Goal: Task Accomplishment & Management: Manage account settings

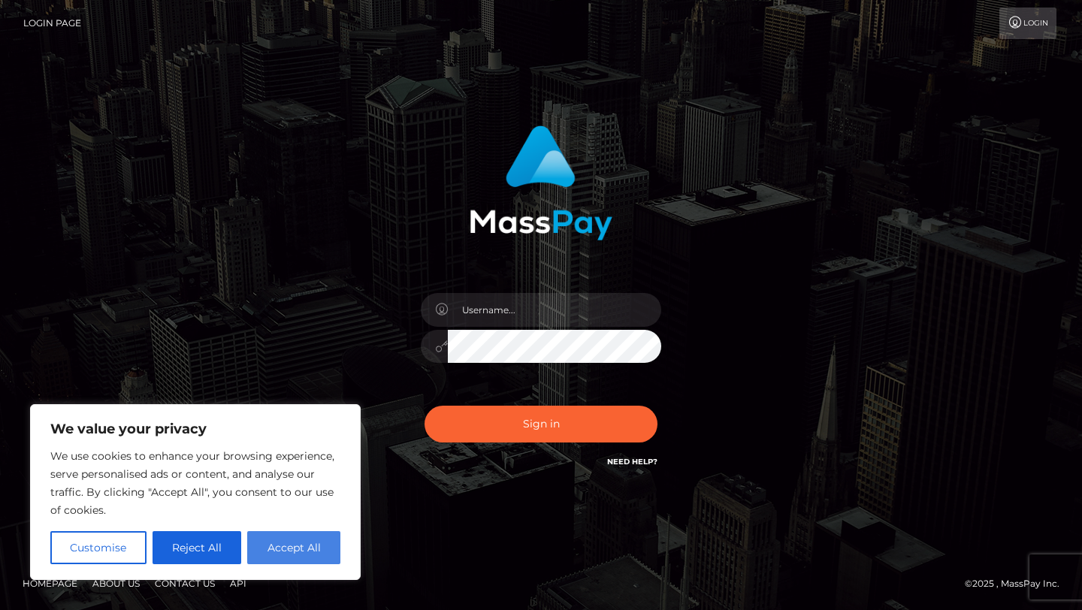
click at [307, 555] on button "Accept All" at bounding box center [293, 547] width 93 height 33
checkbox input "true"
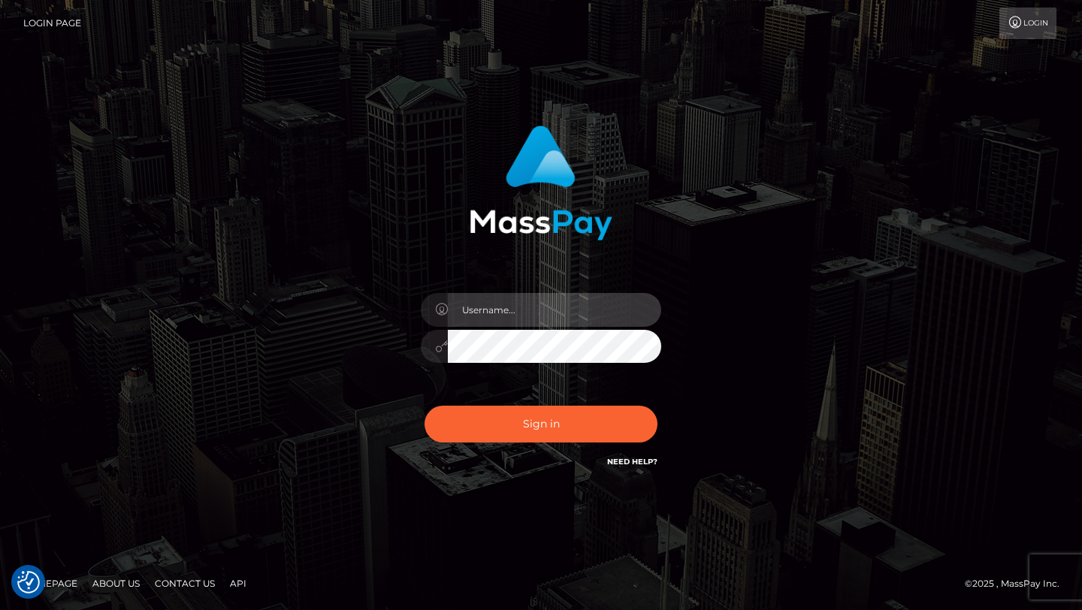
click at [499, 322] on input "text" at bounding box center [554, 310] width 213 height 34
click at [508, 316] on input "text" at bounding box center [554, 310] width 213 height 34
type input "Priti"
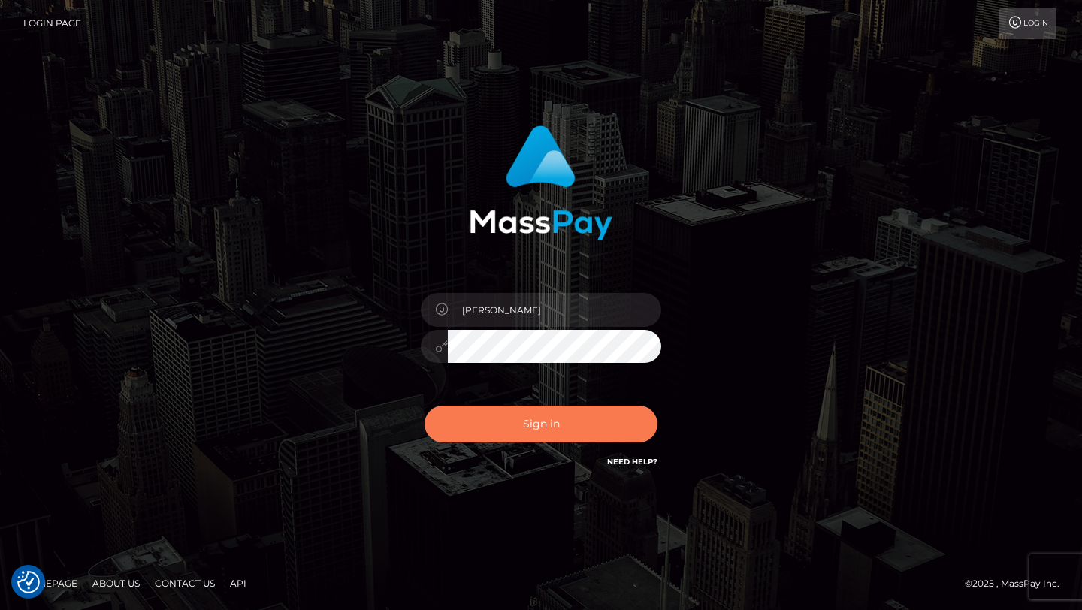
click at [492, 422] on button "Sign in" at bounding box center [541, 424] width 233 height 37
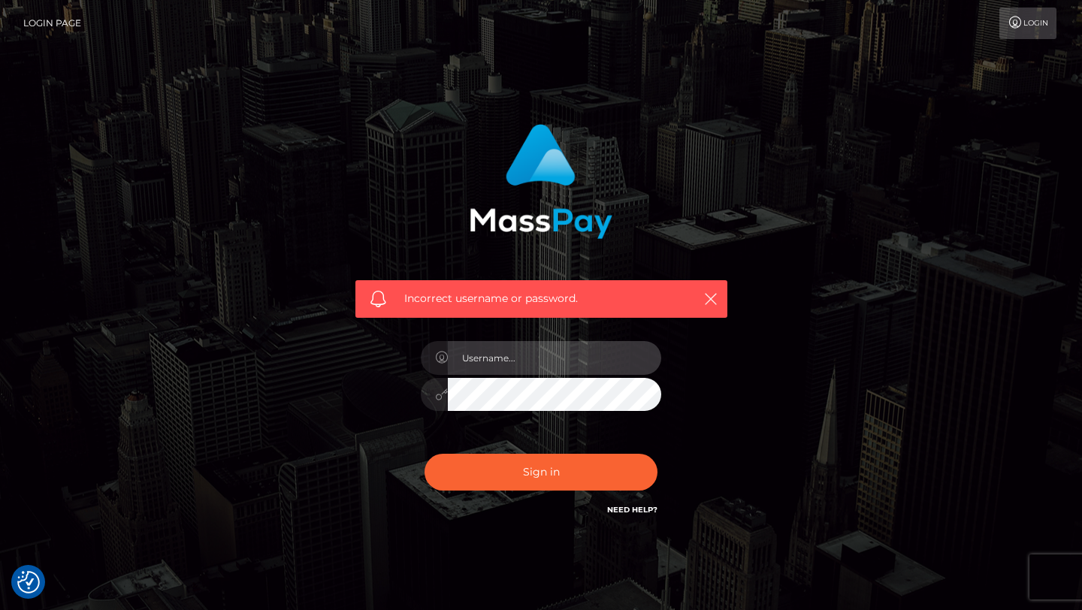
click at [508, 364] on input "text" at bounding box center [554, 358] width 213 height 34
type input "[PERSON_NAME]"
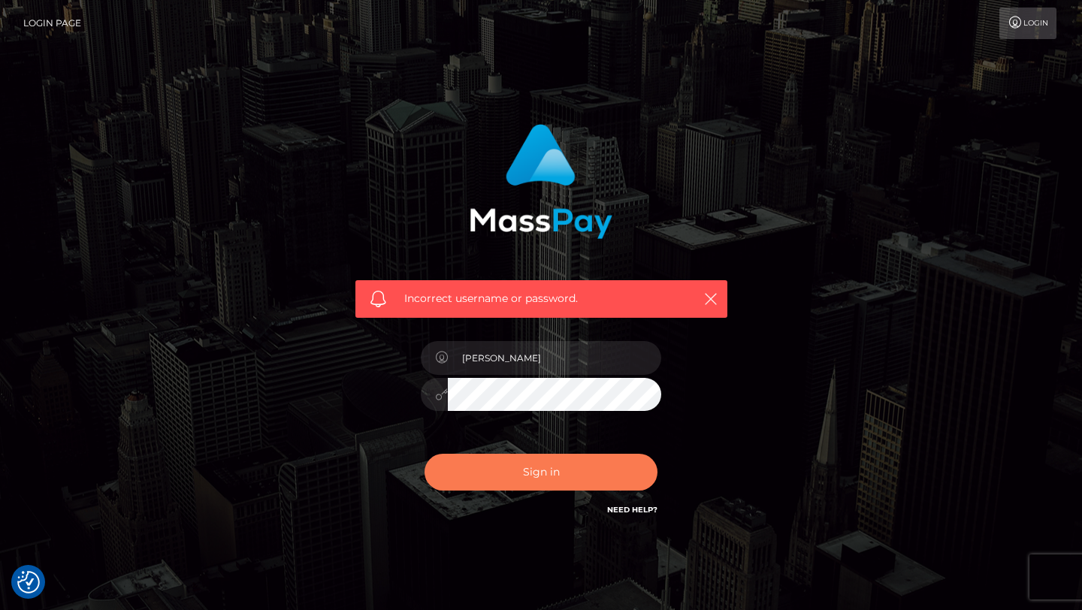
click at [533, 479] on button "Sign in" at bounding box center [541, 472] width 233 height 37
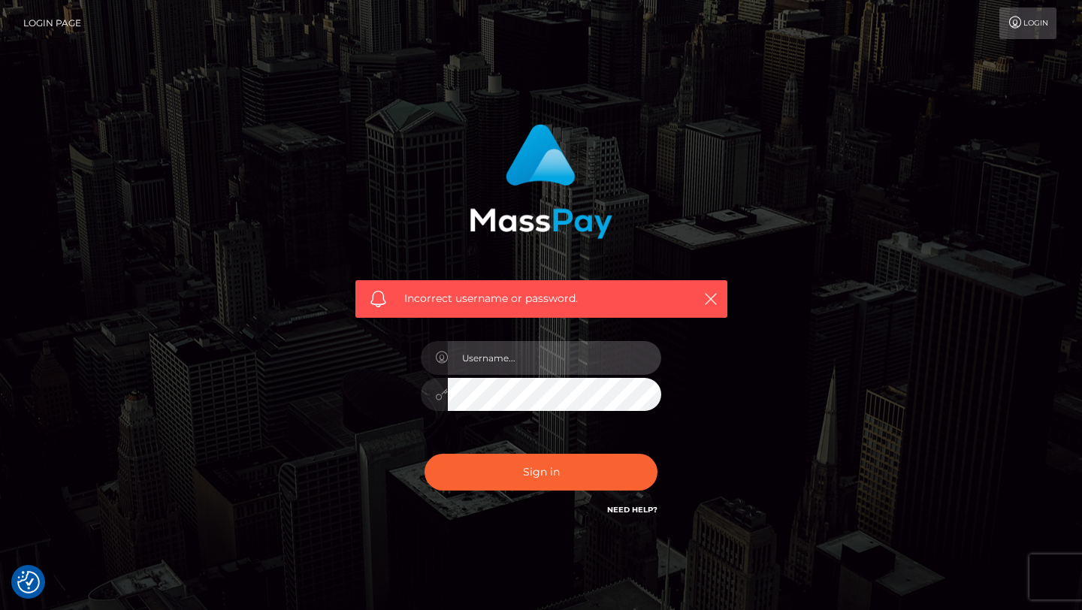
click at [515, 359] on input "text" at bounding box center [554, 358] width 213 height 34
type input "priti@luckyhands.com"
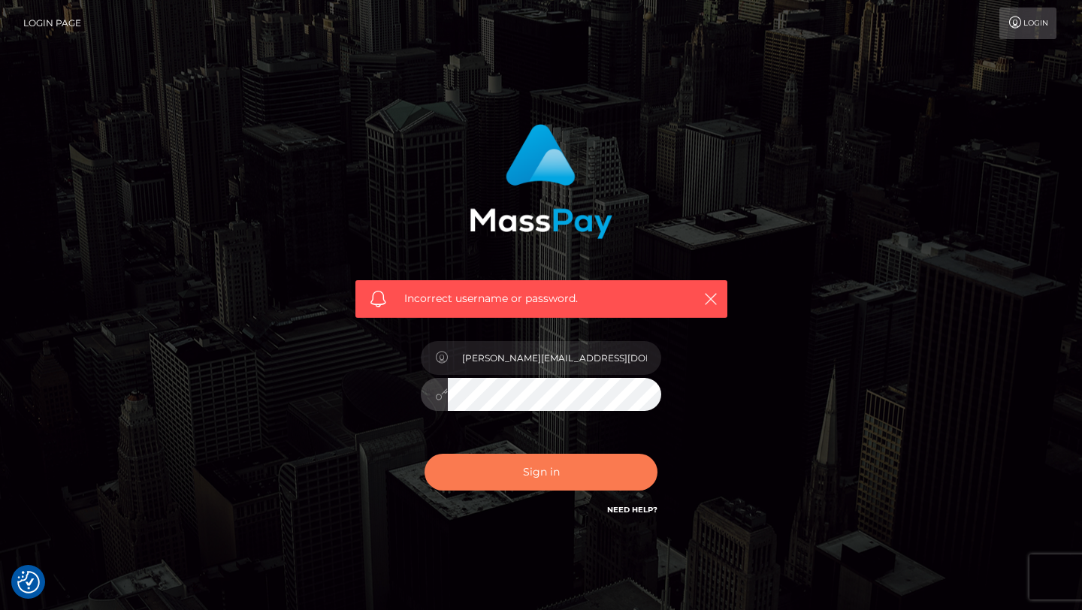
click at [532, 477] on button "Sign in" at bounding box center [541, 472] width 233 height 37
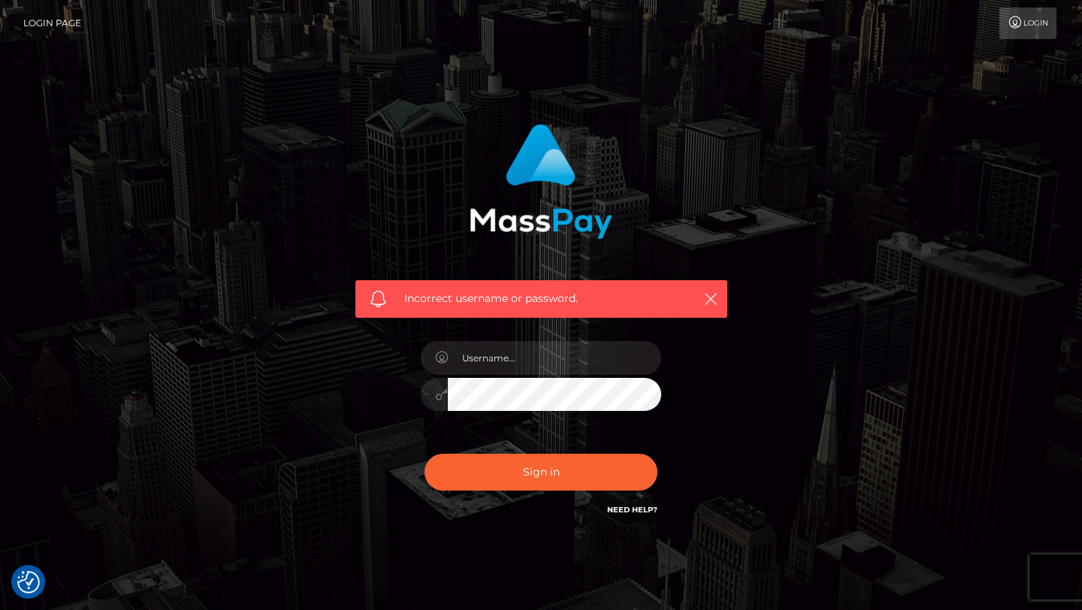
click at [1031, 27] on link "Login" at bounding box center [1028, 24] width 57 height 32
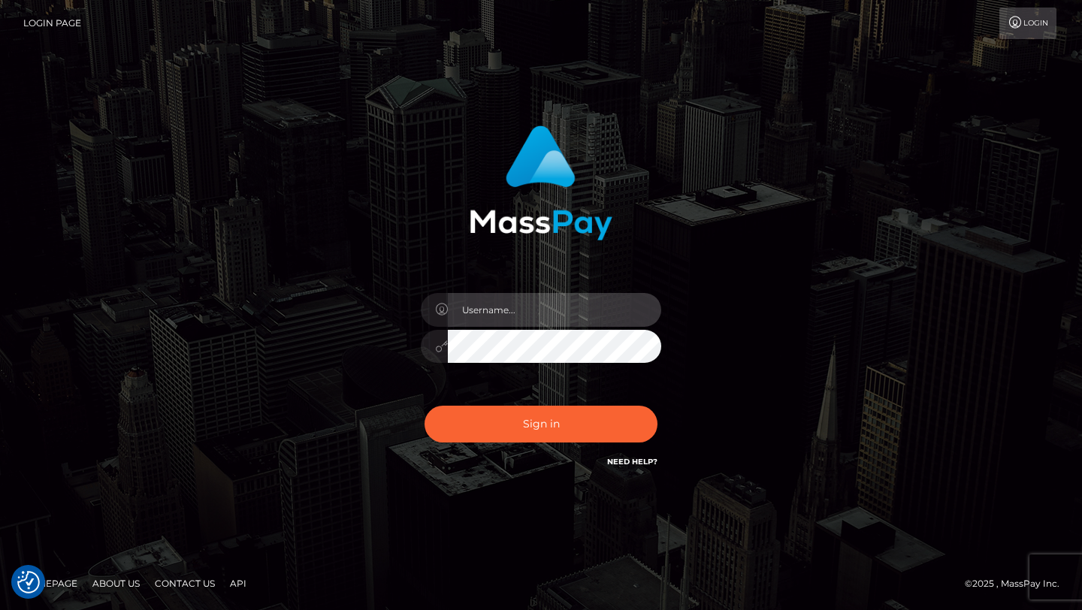
click at [552, 313] on input "text" at bounding box center [554, 310] width 213 height 34
type input "Priti"
click at [511, 451] on div "Sign in Need Help?" at bounding box center [541, 430] width 263 height 67
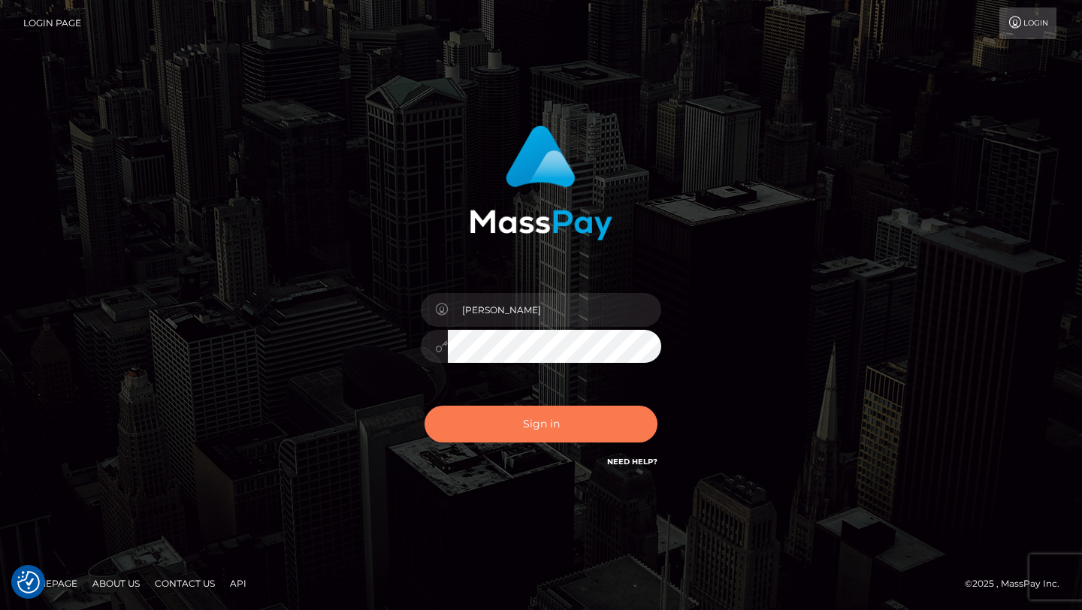
click at [543, 435] on button "Sign in" at bounding box center [541, 424] width 233 height 37
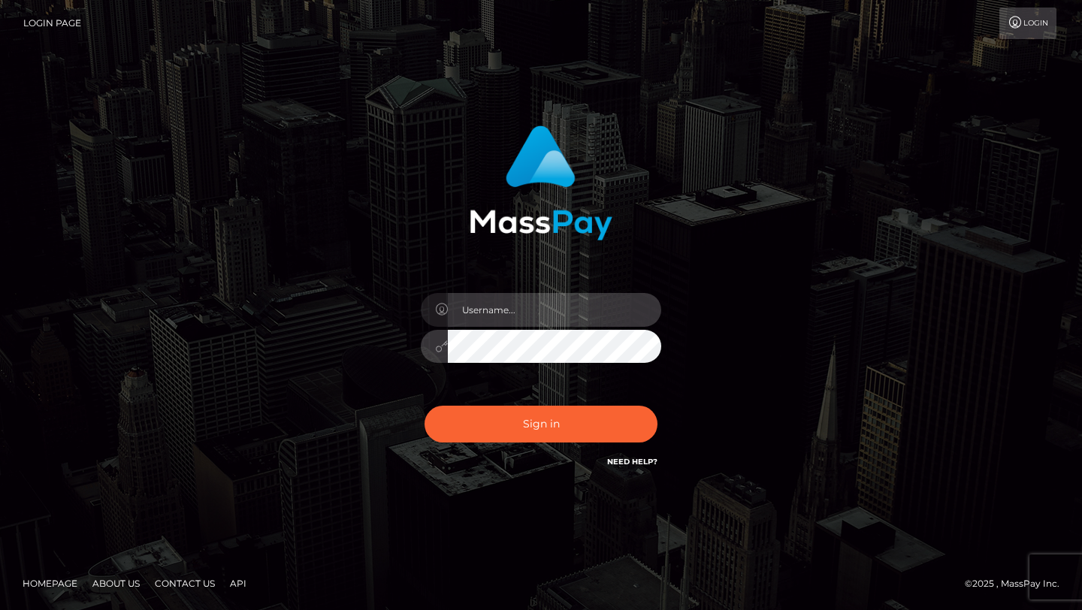
drag, startPoint x: 0, startPoint y: 0, endPoint x: 527, endPoint y: 317, distance: 615.0
click at [527, 317] on input "text" at bounding box center [554, 310] width 213 height 34
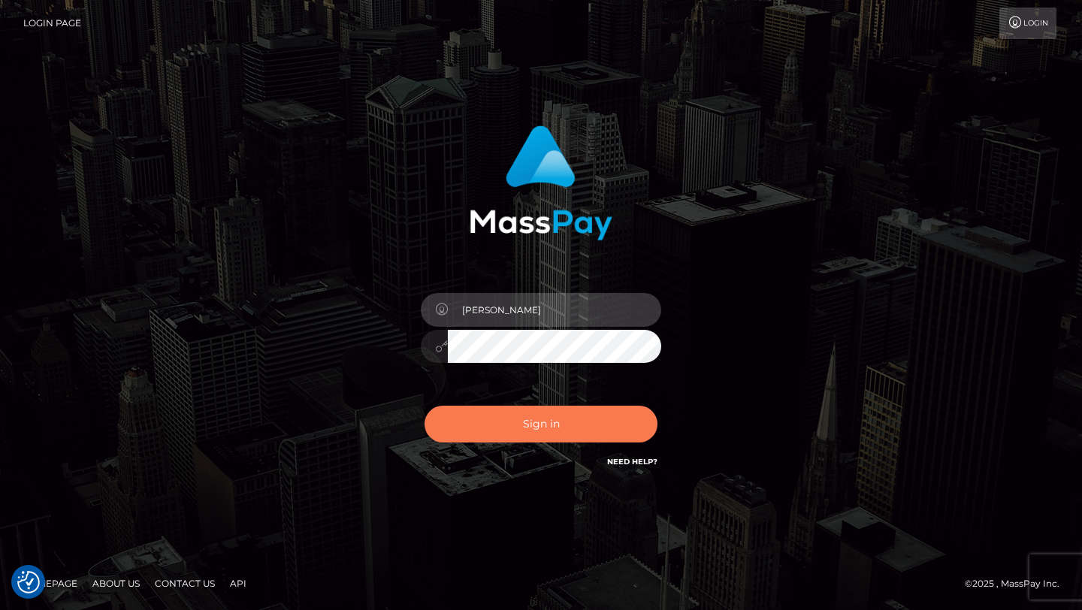
type input "Priti"
click at [477, 437] on button "Sign in" at bounding box center [541, 424] width 233 height 37
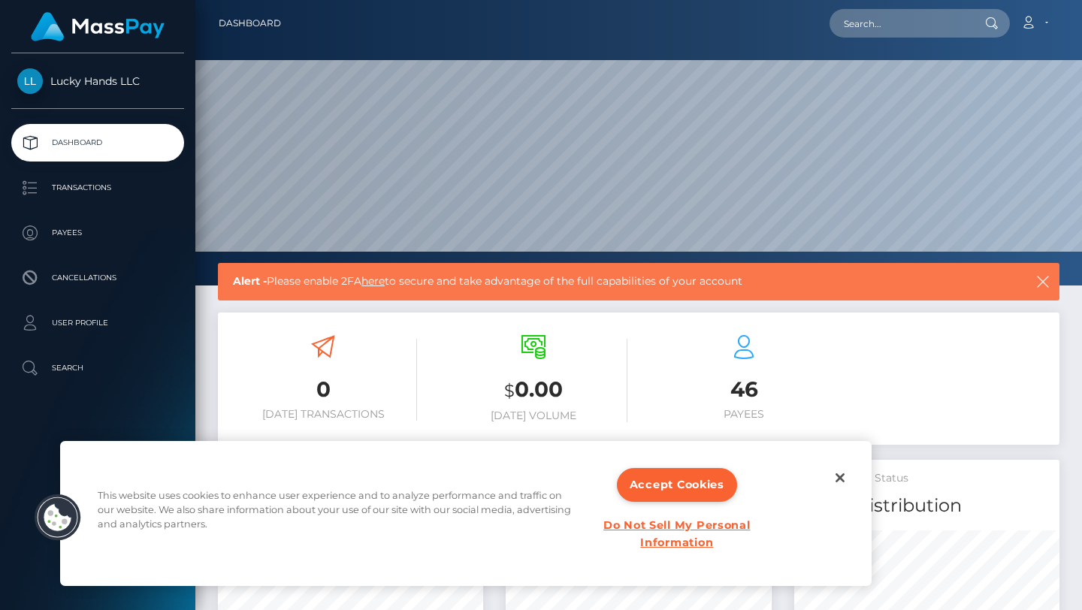
scroll to position [266, 265]
click at [670, 483] on button "Accept Cookies" at bounding box center [677, 485] width 120 height 34
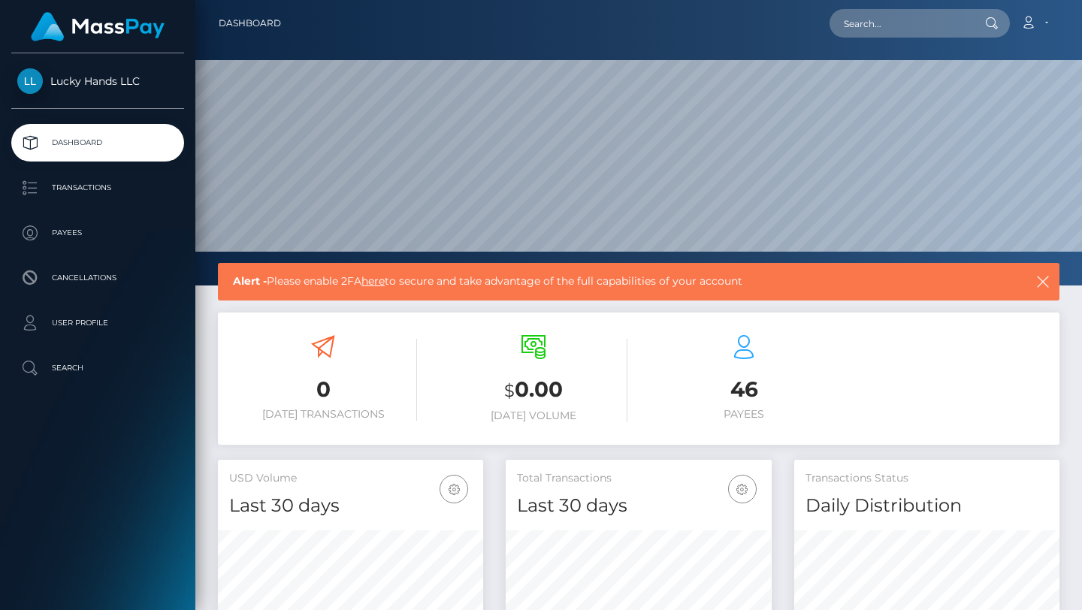
click at [670, 483] on h5 "Total Transactions" at bounding box center [638, 478] width 243 height 15
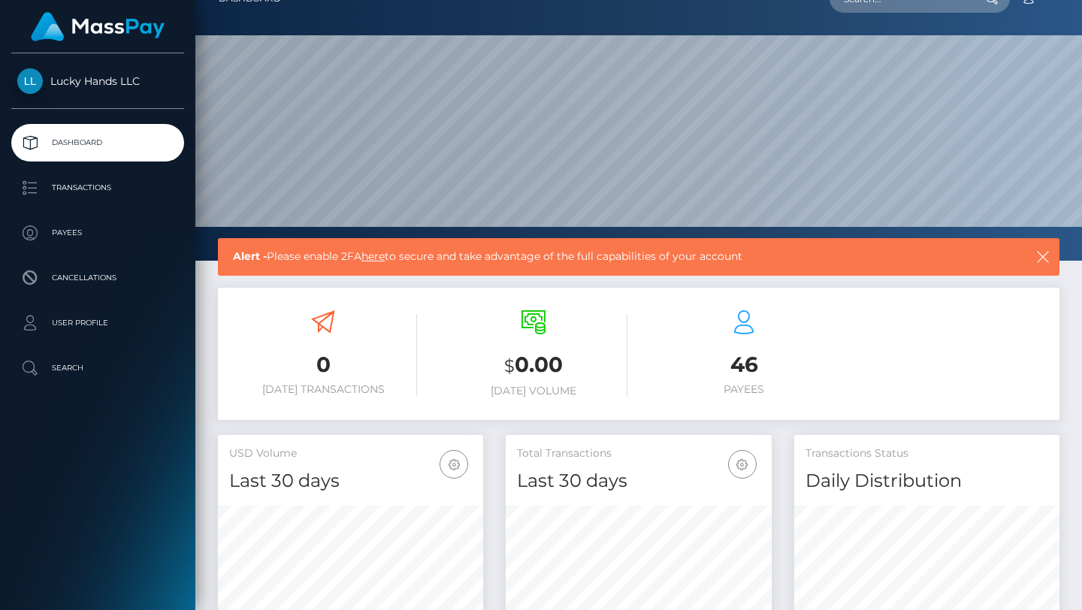
scroll to position [0, 0]
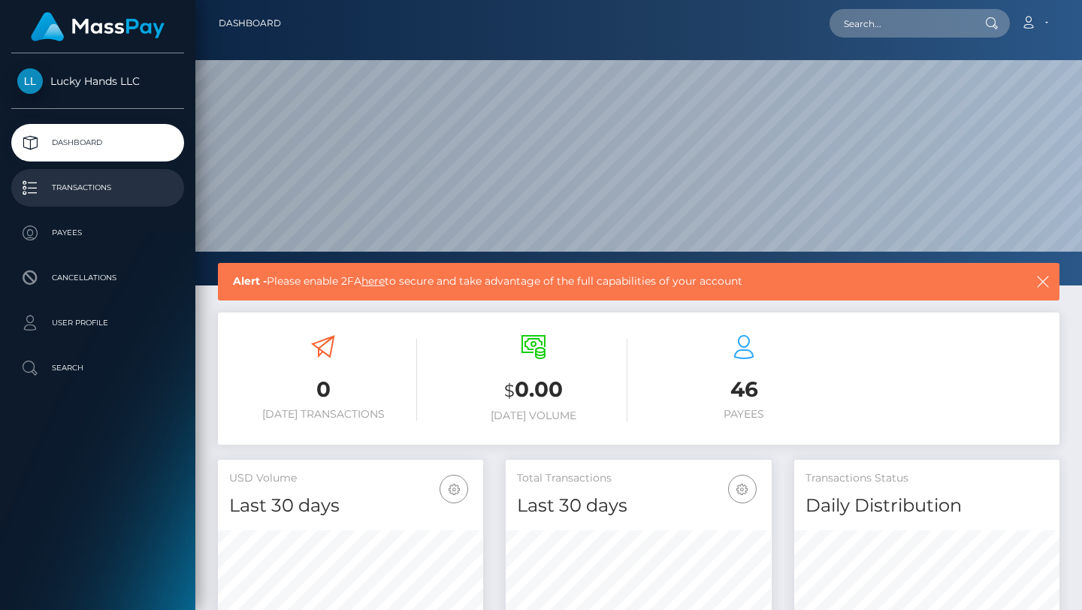
click at [126, 187] on p "Transactions" at bounding box center [97, 188] width 161 height 23
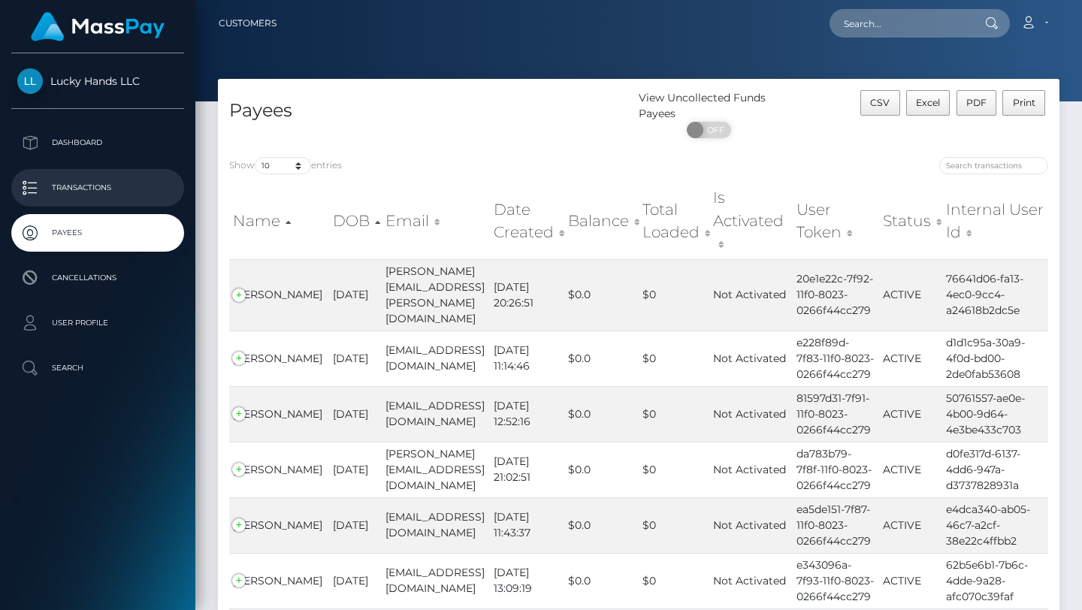
click at [104, 187] on p "Transactions" at bounding box center [97, 188] width 161 height 23
